Goal: Information Seeking & Learning: Learn about a topic

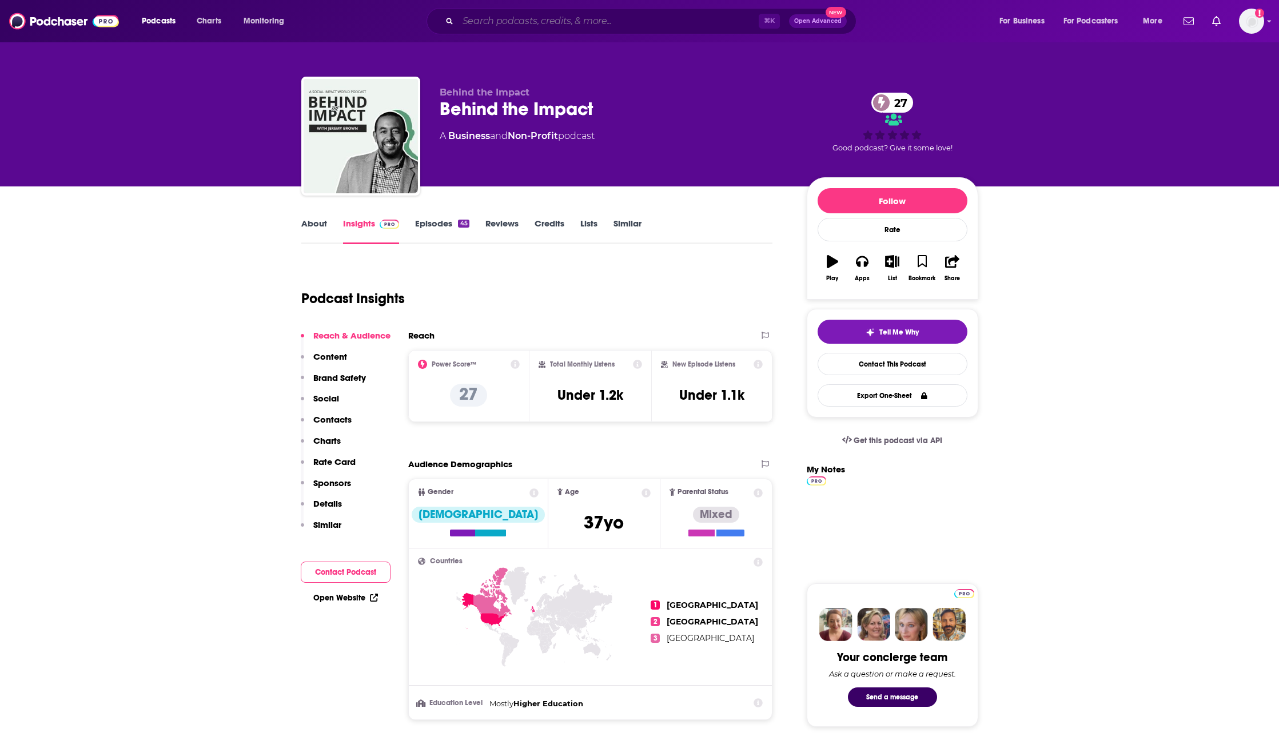
click at [652, 21] on input "Search podcasts, credits, & more..." at bounding box center [608, 21] width 301 height 18
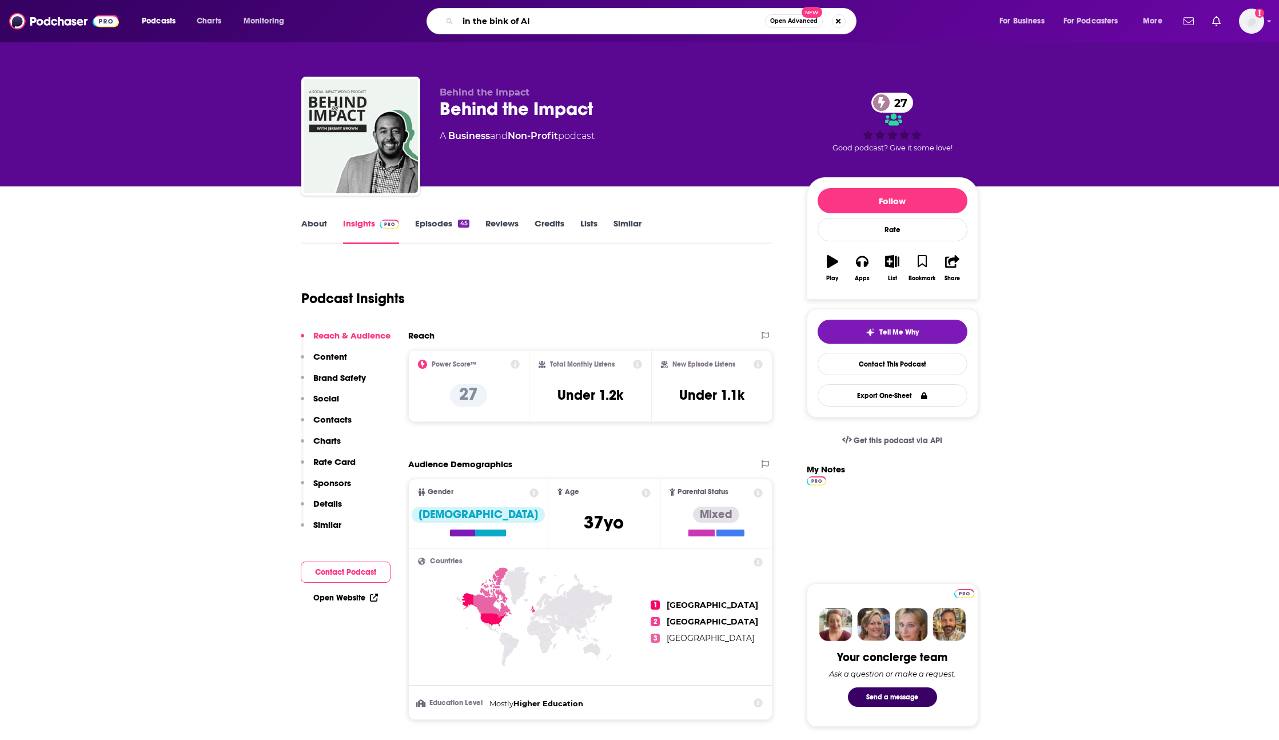
type input "in the bink of AI"
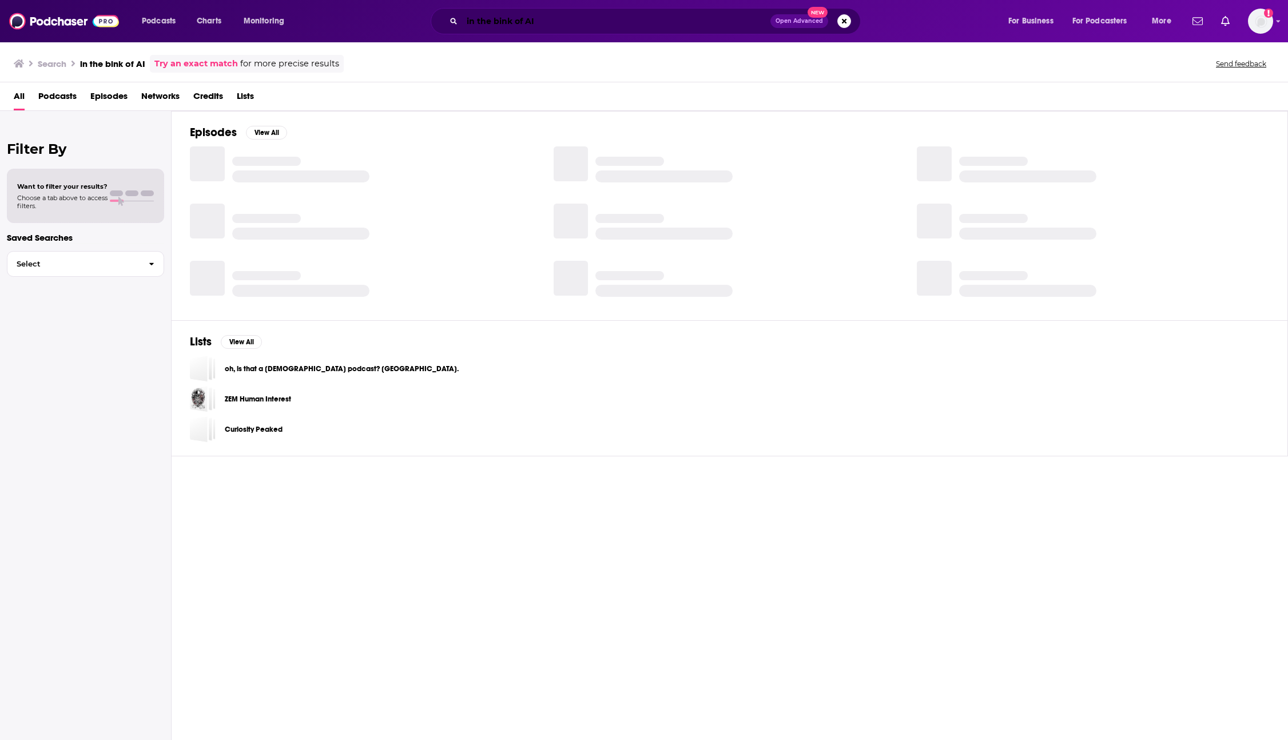
click at [500, 22] on input "in the bink of AI" at bounding box center [616, 21] width 308 height 18
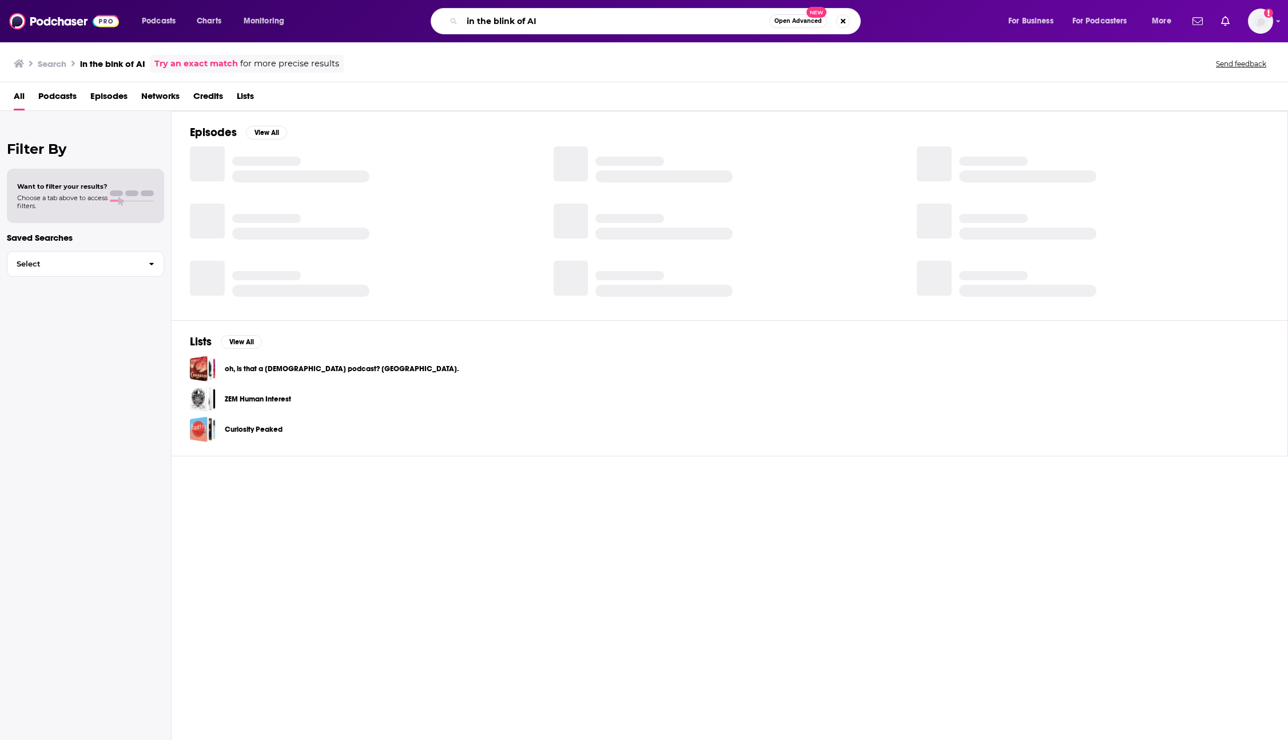
type input "in the blink of AI"
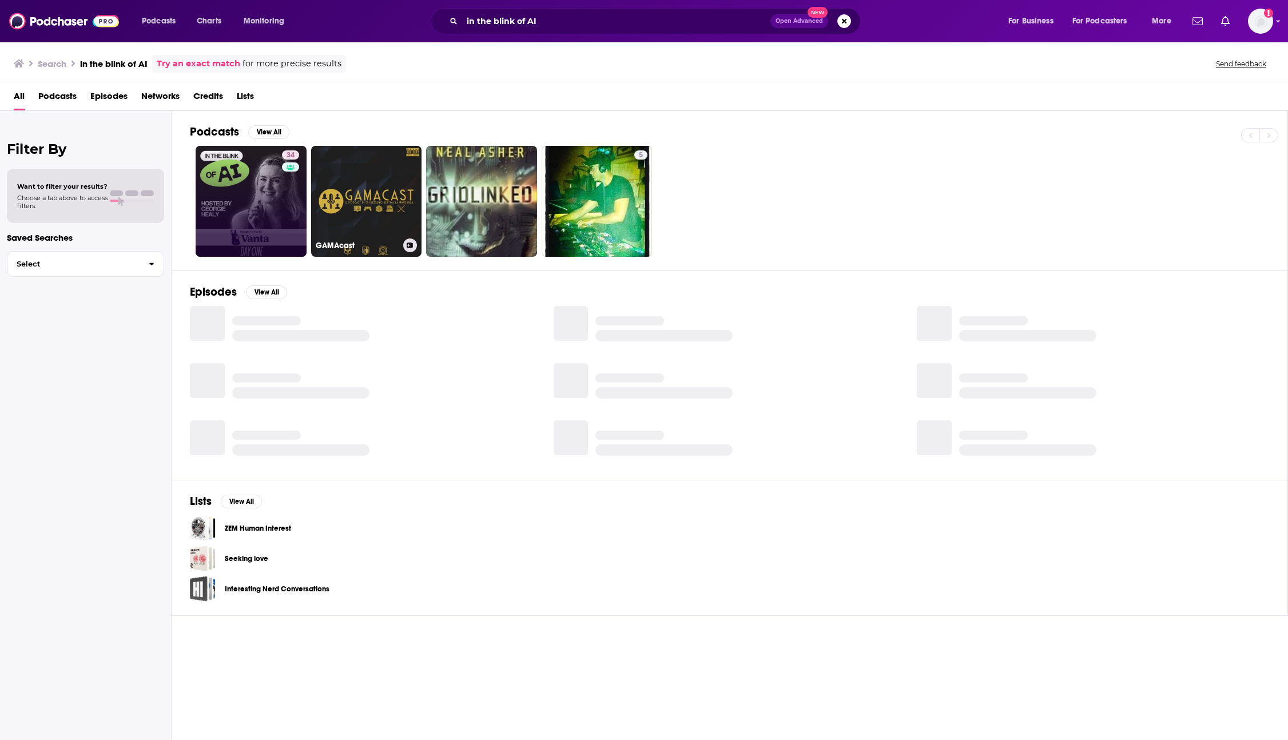
click at [262, 211] on link "34" at bounding box center [251, 201] width 111 height 111
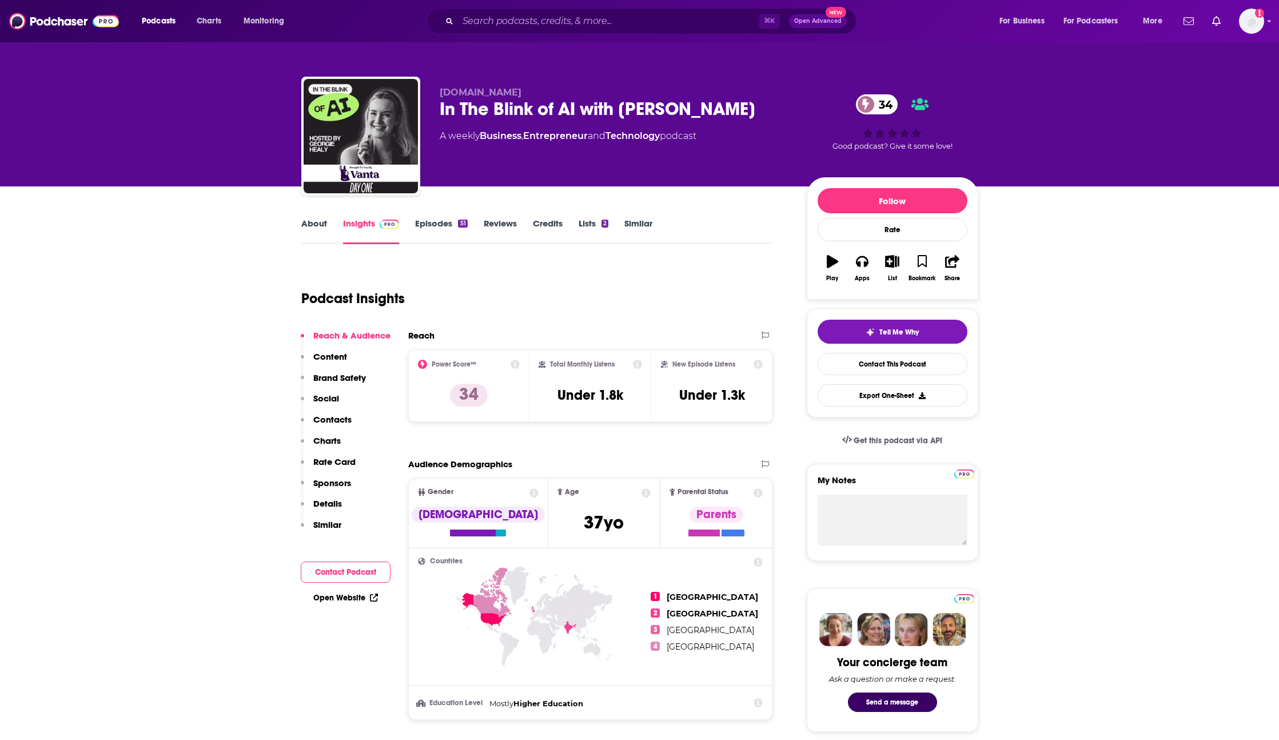
click at [665, 107] on div "In The Blink of AI with [PERSON_NAME] 34" at bounding box center [614, 109] width 349 height 22
copy div "In The Blink of AI with [PERSON_NAME] 34"
click at [757, 564] on icon at bounding box center [758, 561] width 9 height 9
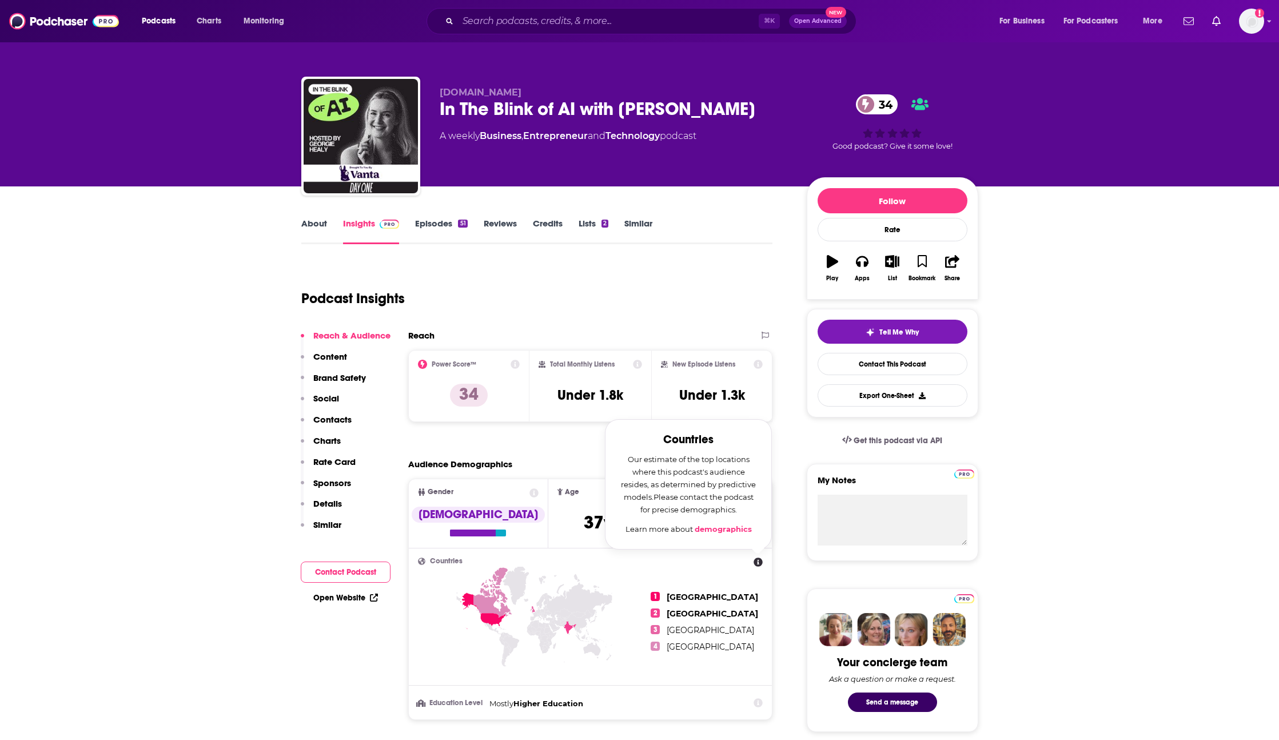
click at [753, 604] on ul "1 United States 2 [GEOGRAPHIC_DATA] 3 [GEOGRAPHIC_DATA] 4 [GEOGRAPHIC_DATA]" at bounding box center [707, 621] width 112 height 128
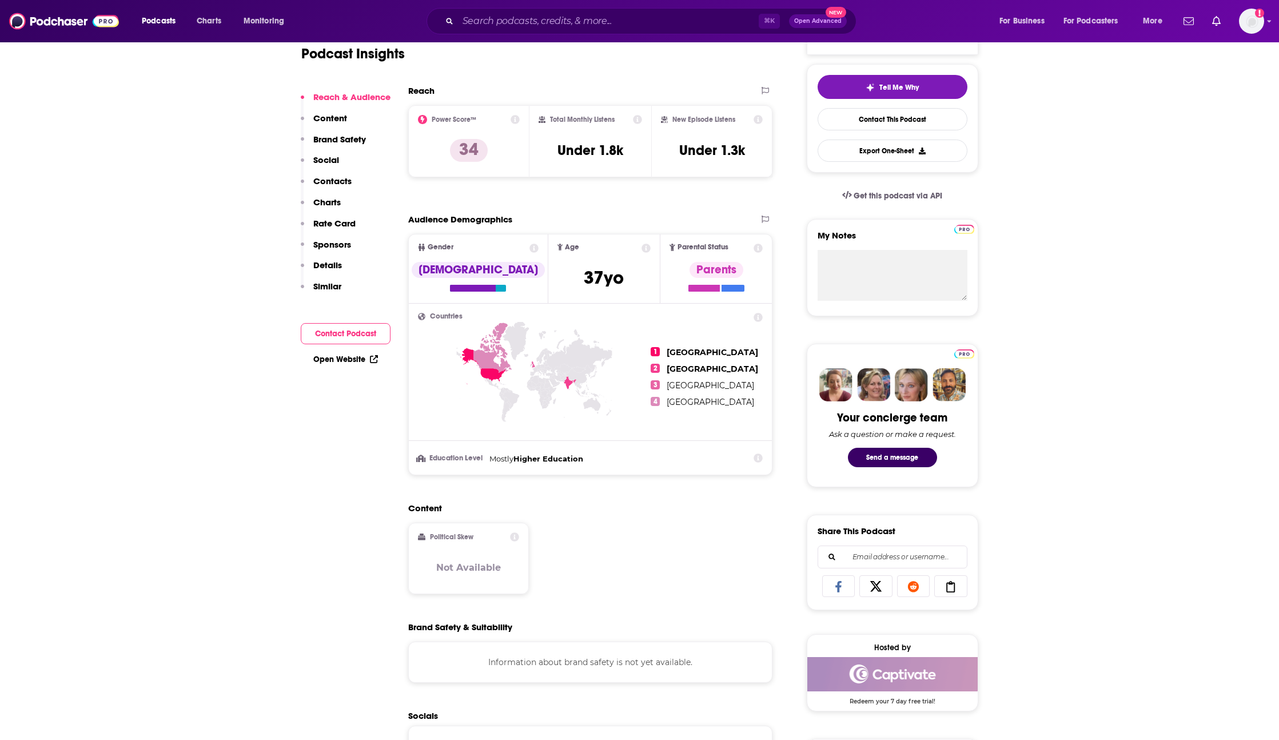
click at [589, 402] on icon at bounding box center [591, 405] width 17 height 17
click at [593, 404] on icon at bounding box center [591, 405] width 17 height 17
click at [592, 403] on icon at bounding box center [591, 405] width 17 height 17
click at [570, 383] on icon at bounding box center [570, 382] width 13 height 13
click at [484, 353] on icon at bounding box center [492, 347] width 38 height 50
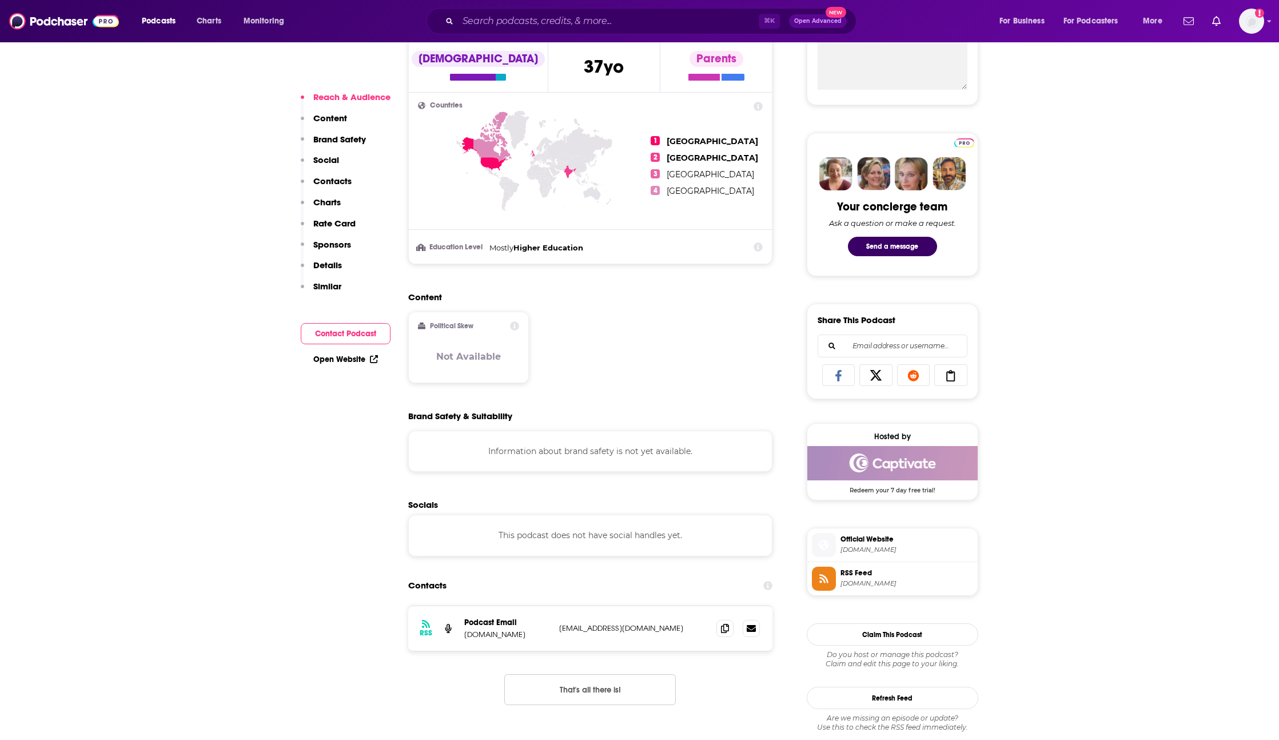
scroll to position [497, 0]
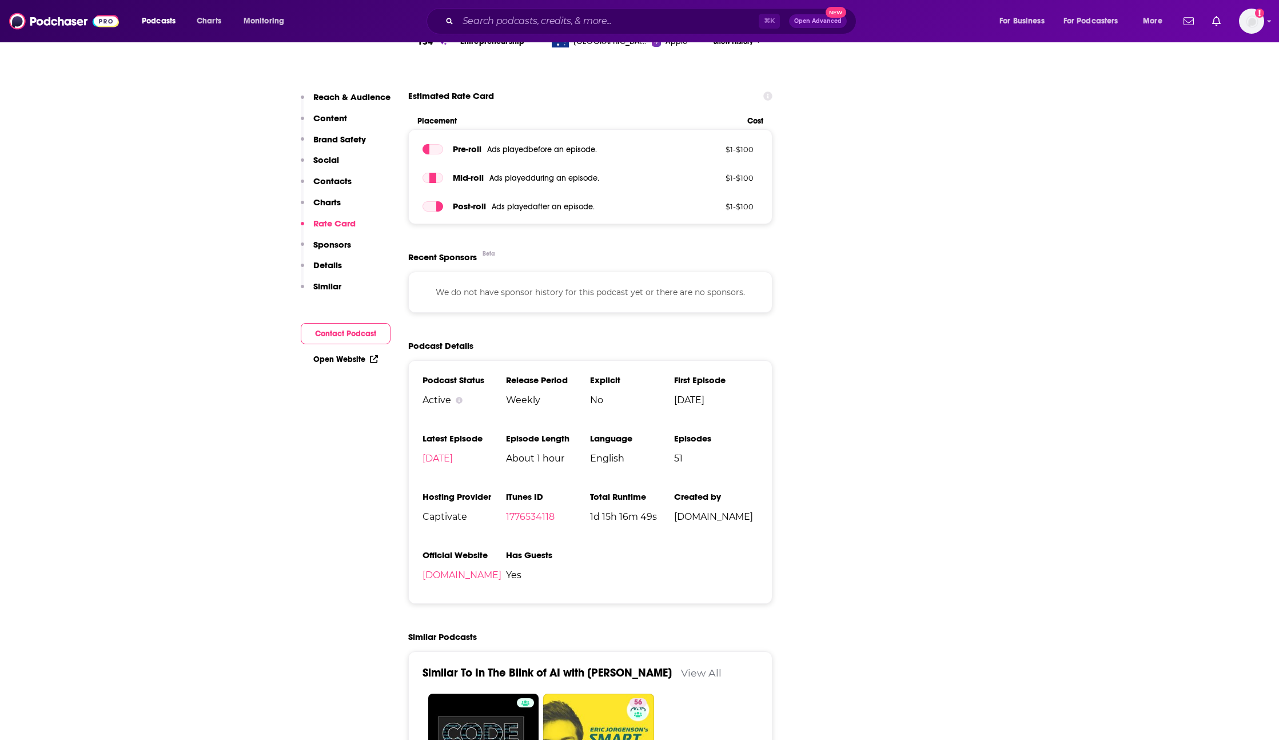
scroll to position [1233, 0]
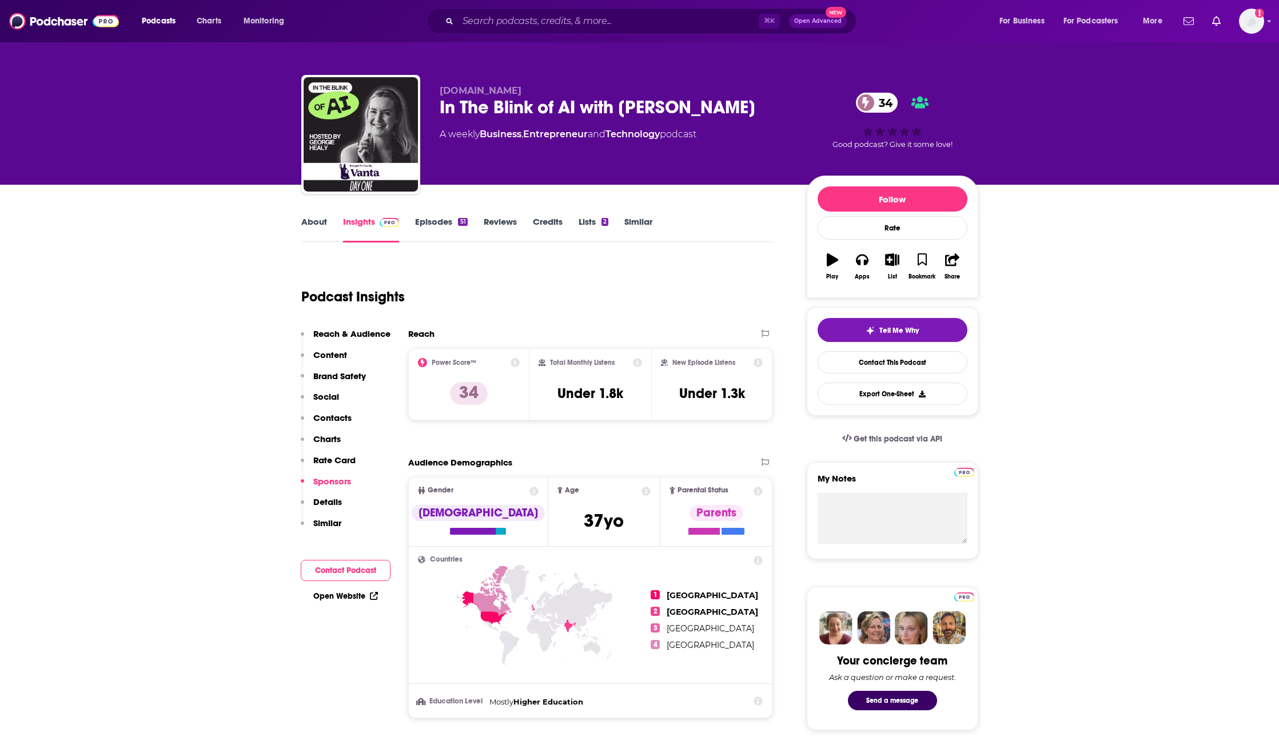
scroll to position [0, 0]
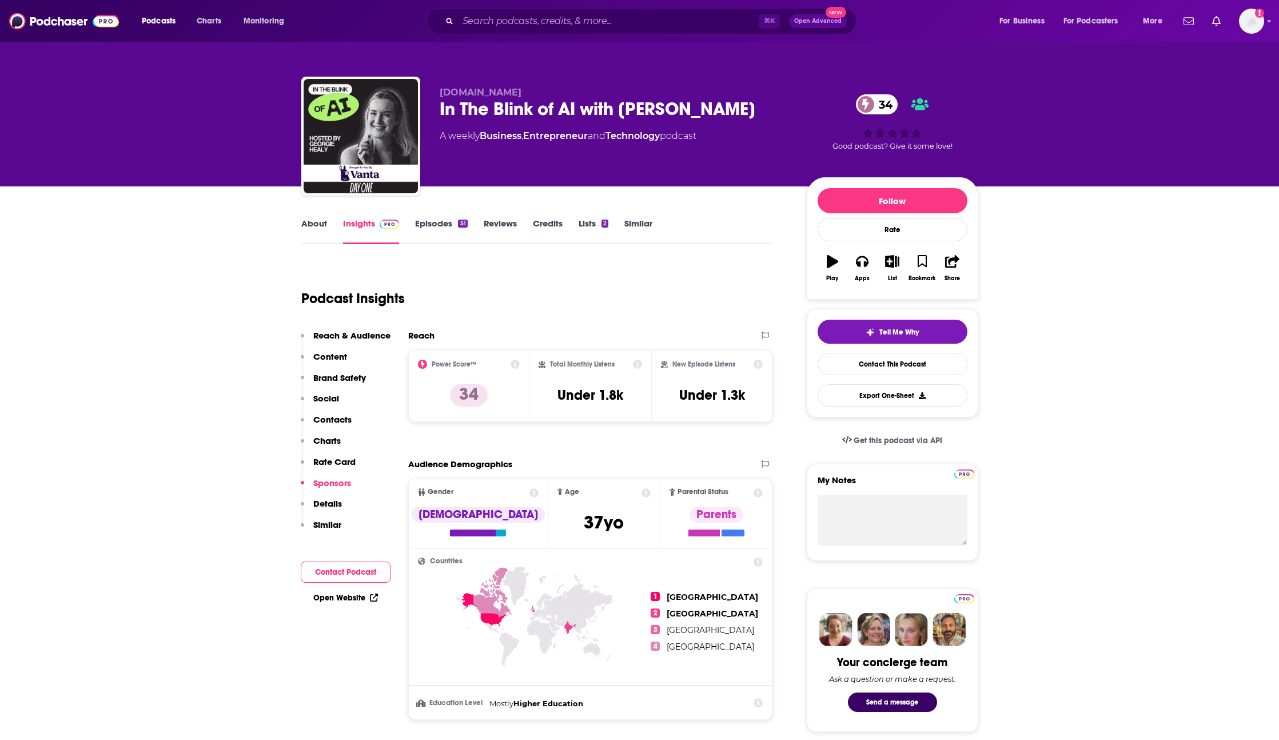
drag, startPoint x: 339, startPoint y: 107, endPoint x: 1044, endPoint y: 10, distance: 711.0
click at [531, 21] on input "Search podcasts, credits, & more..." at bounding box center [608, 21] width 301 height 18
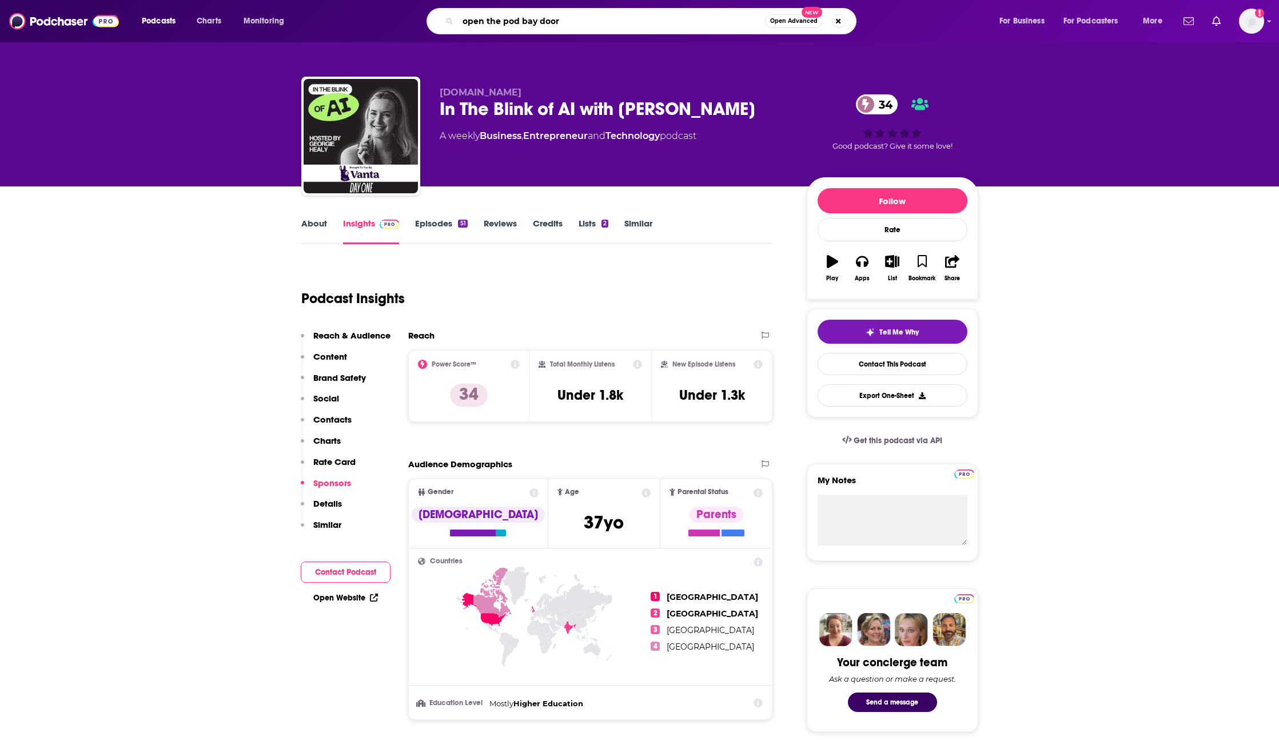
type input "open the pod bay doors"
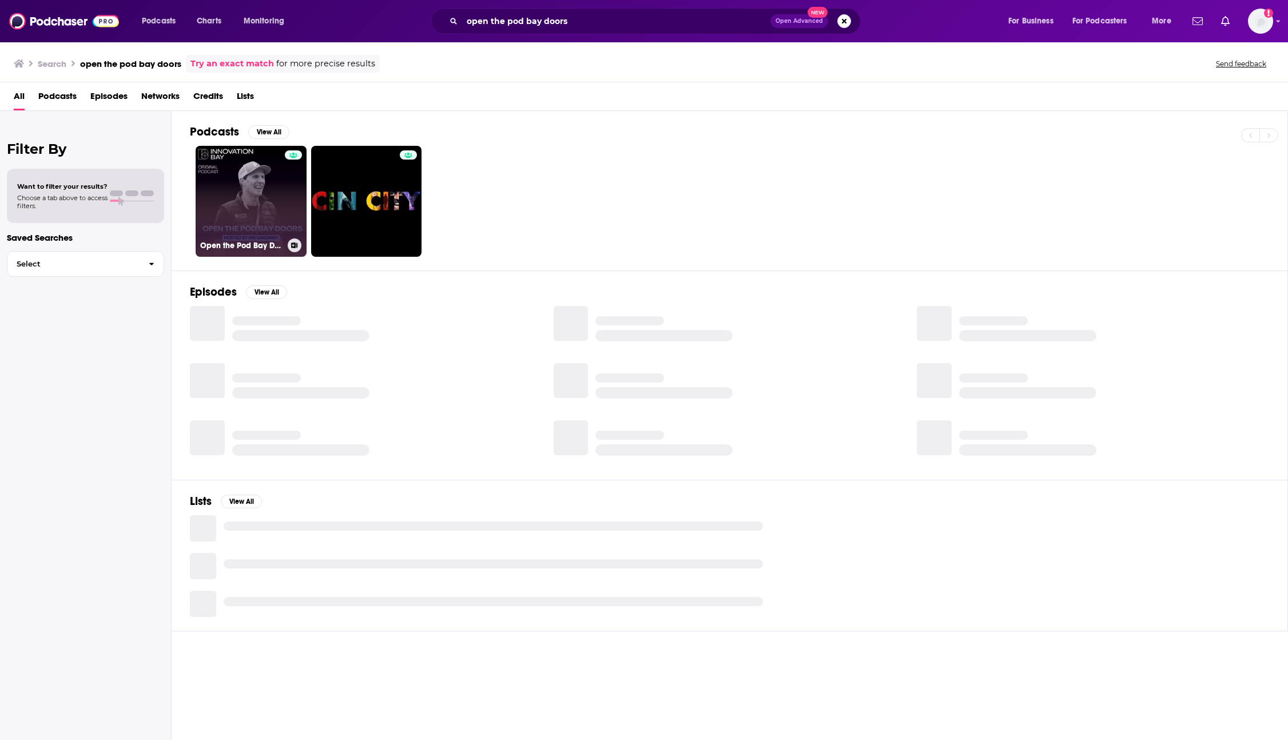
click at [258, 198] on link "Open the Pod Bay Doors" at bounding box center [251, 201] width 111 height 111
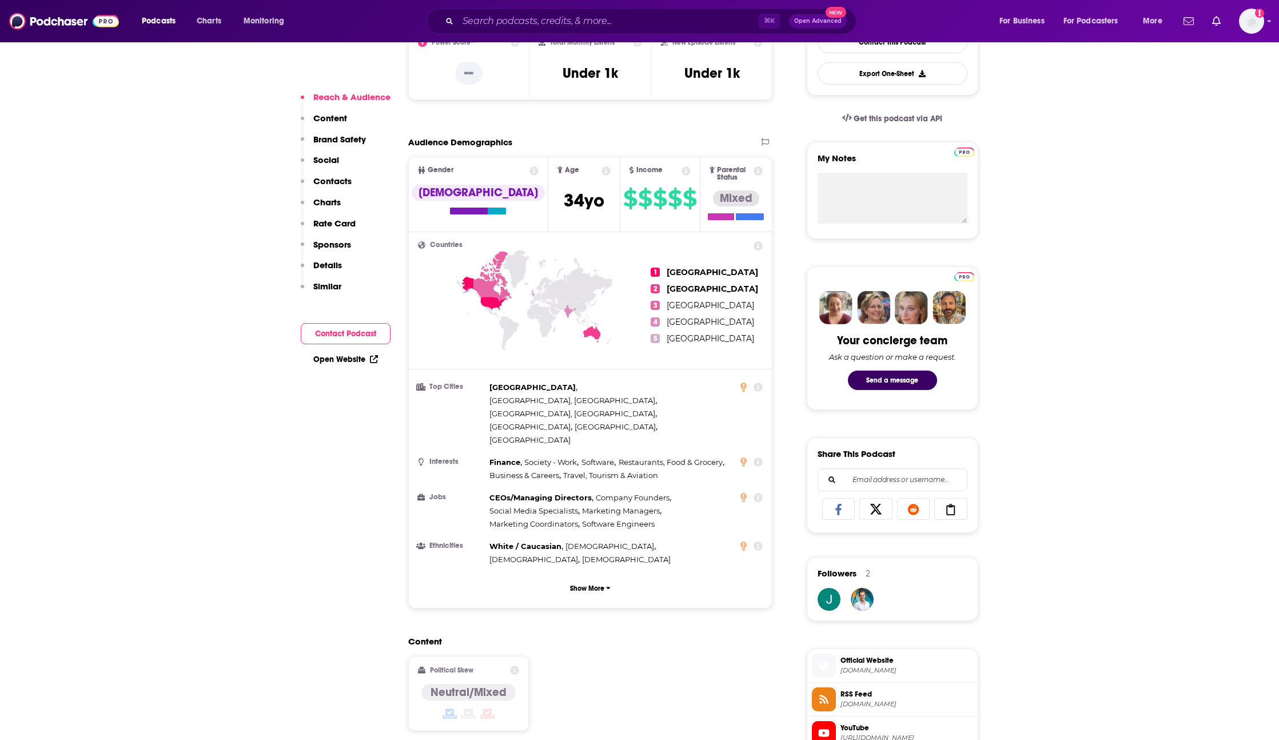
scroll to position [410, 0]
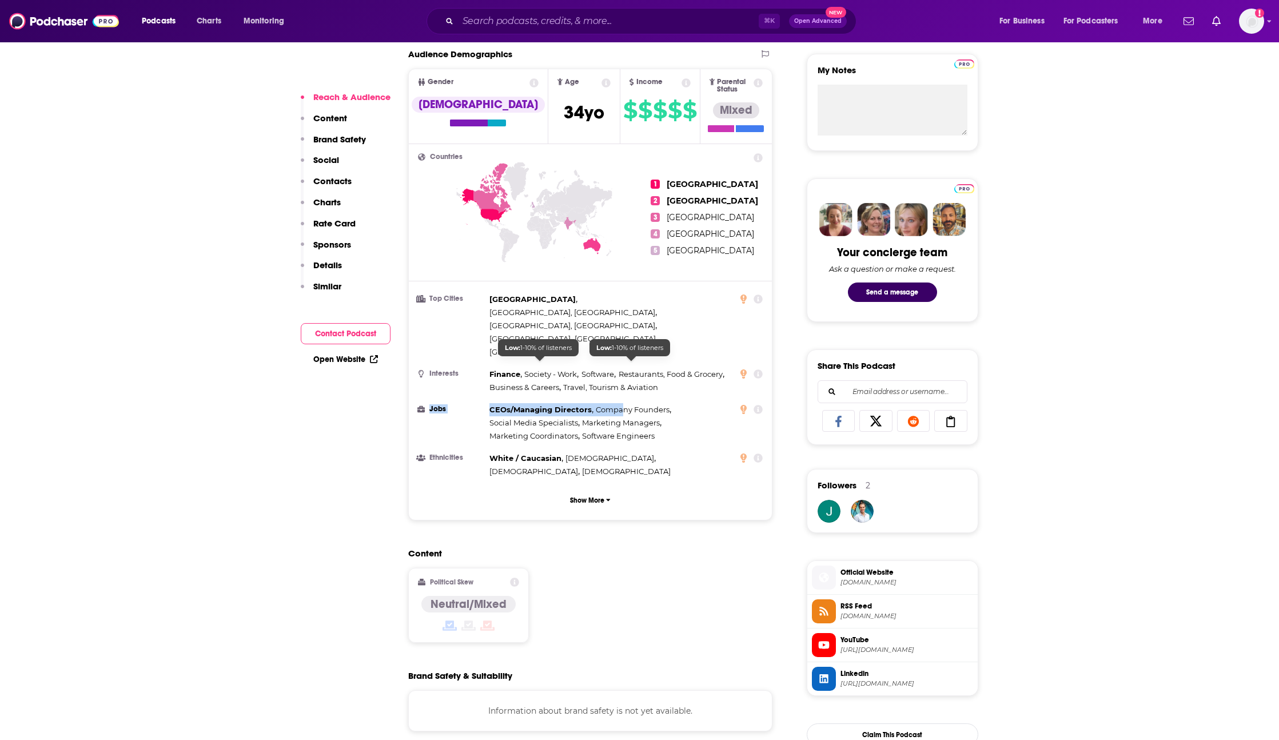
drag, startPoint x: 484, startPoint y: 362, endPoint x: 622, endPoint y: 368, distance: 137.4
click at [622, 403] on li "Jobs CEOs/Managing Directors , Company Founders , Social Media Specialists , Ma…" at bounding box center [590, 422] width 345 height 39
drag, startPoint x: 624, startPoint y: 368, endPoint x: 631, endPoint y: 373, distance: 9.0
click at [624, 405] on span "Company Founders" at bounding box center [633, 409] width 74 height 9
drag, startPoint x: 663, startPoint y: 395, endPoint x: 490, endPoint y: 368, distance: 174.8
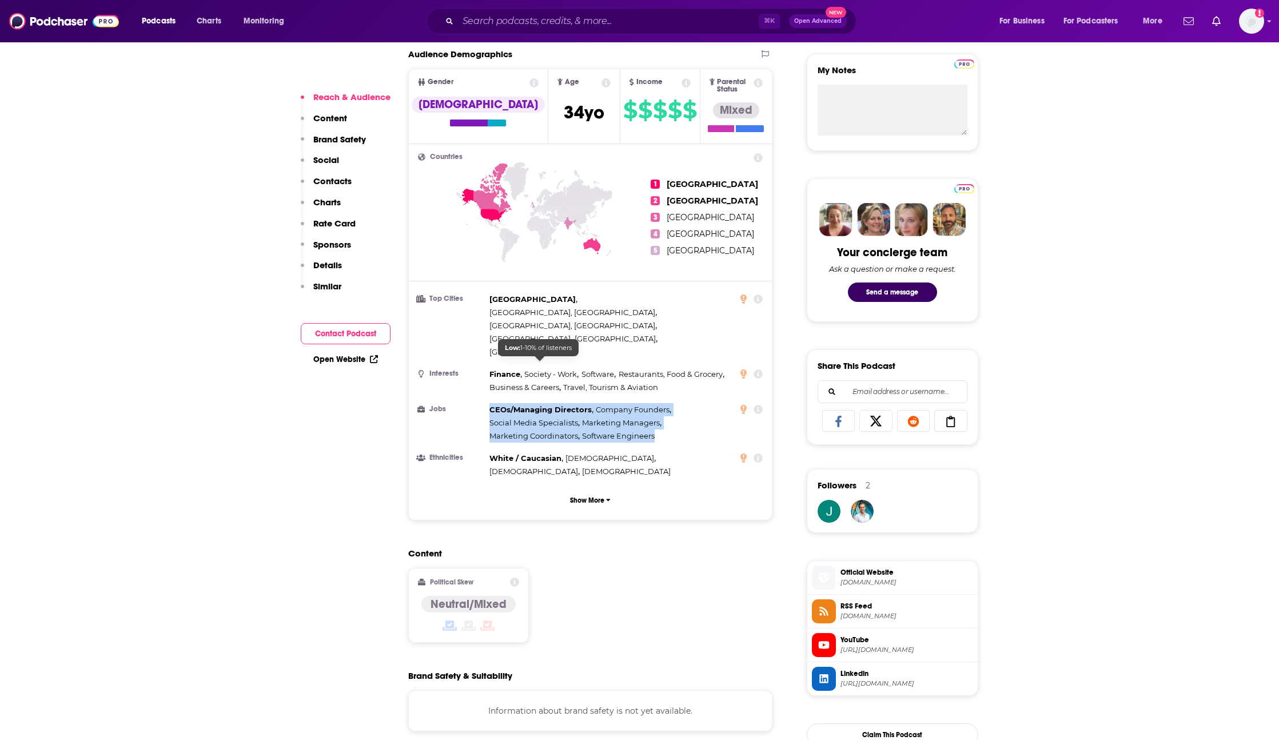
click at [490, 403] on div "CEOs/Managing Directors , Company Founders , Social Media Specialists , Marketi…" at bounding box center [611, 422] width 244 height 39
copy div "CEOs/Managing Directors , Company Founders , Social Media Specialists , Marketi…"
click at [580, 496] on p "Show More" at bounding box center [587, 500] width 34 height 8
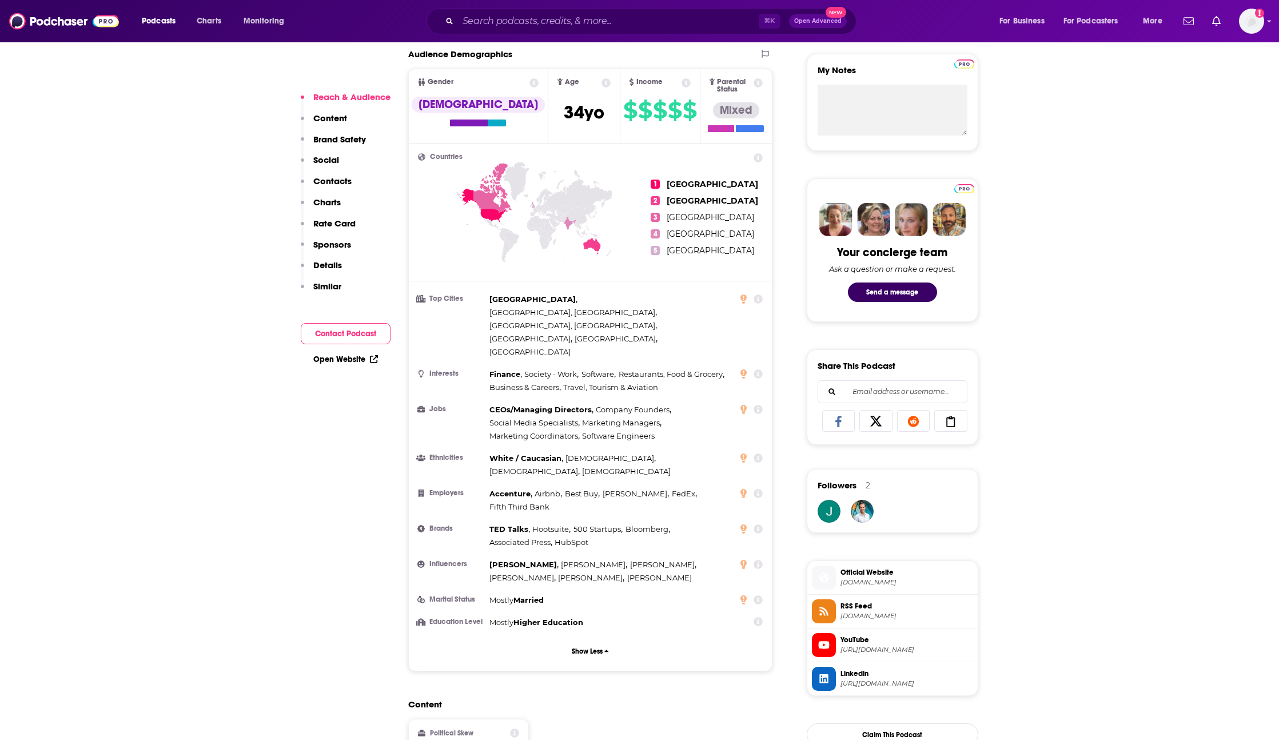
click at [684, 699] on h2 "Content" at bounding box center [586, 704] width 356 height 11
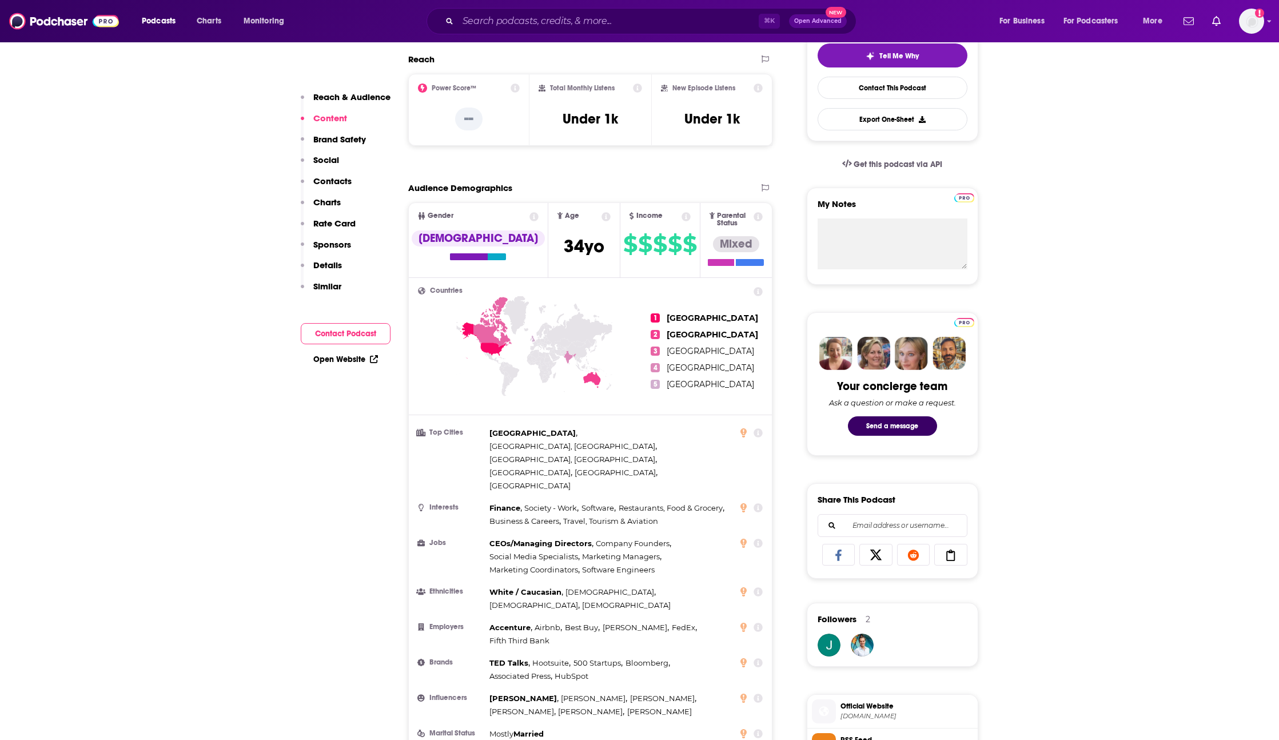
scroll to position [269, 0]
